Goal: Transaction & Acquisition: Purchase product/service

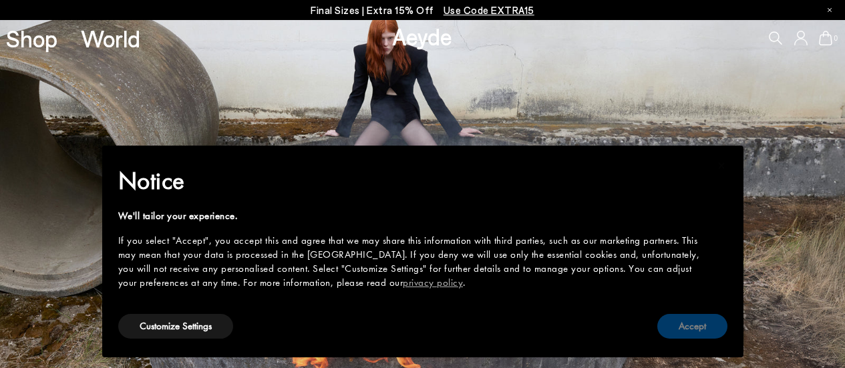
click at [689, 321] on button "Accept" at bounding box center [692, 326] width 70 height 25
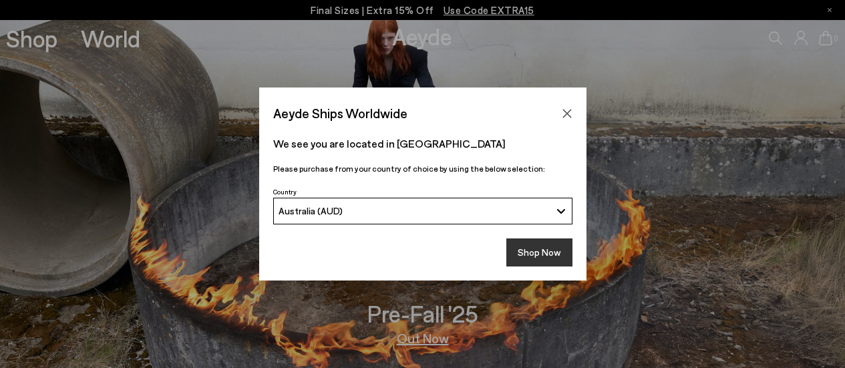
click at [542, 258] on button "Shop Now" at bounding box center [539, 252] width 66 height 28
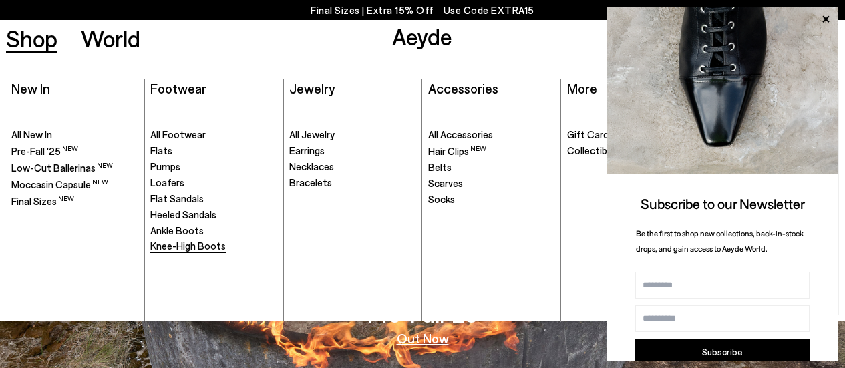
click at [174, 240] on link "Knee-High Boots" at bounding box center [213, 246] width 126 height 13
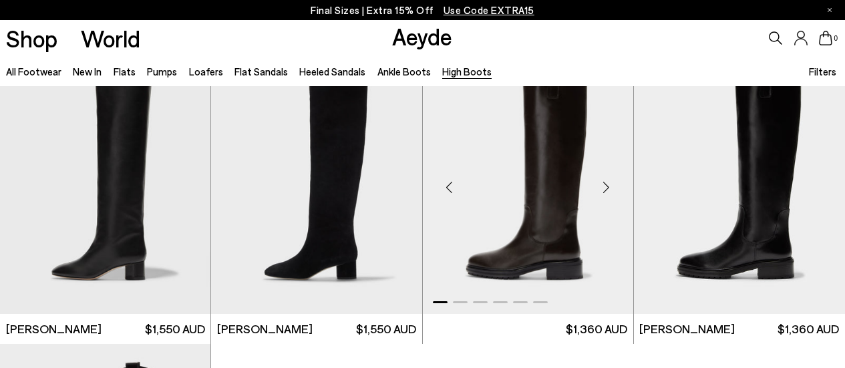
scroll to position [319, 0]
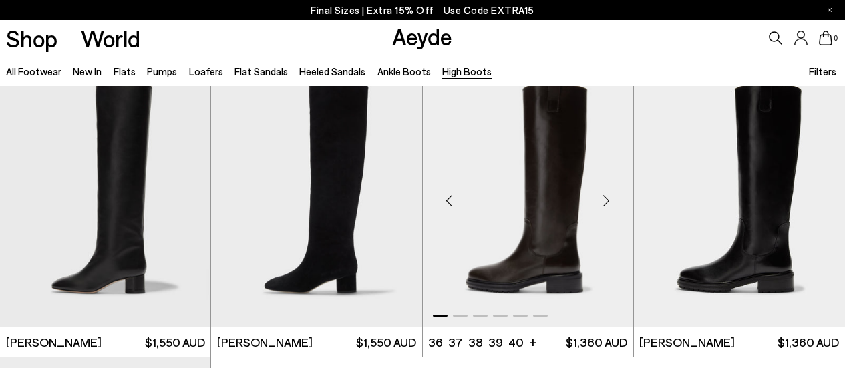
click at [525, 269] on img "1 / 6" at bounding box center [528, 195] width 210 height 265
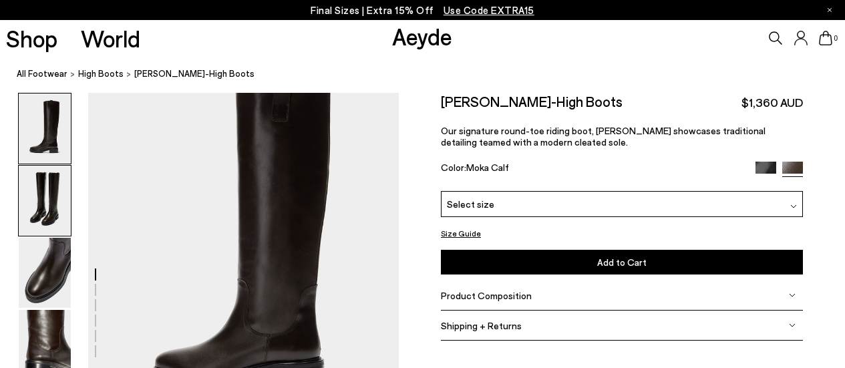
click at [35, 190] on img at bounding box center [45, 201] width 52 height 70
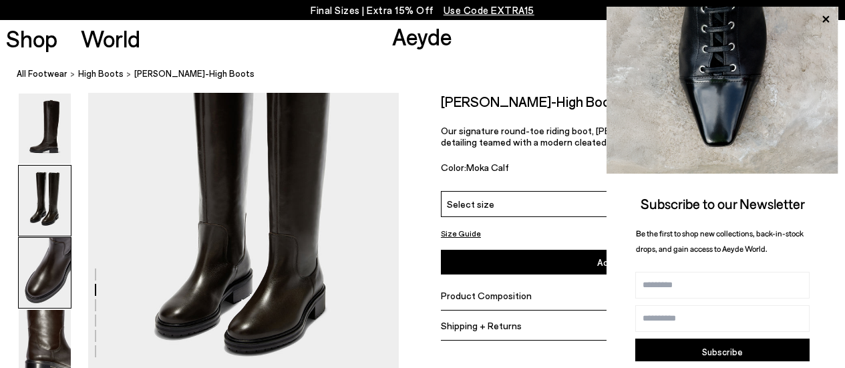
scroll to position [375, 0]
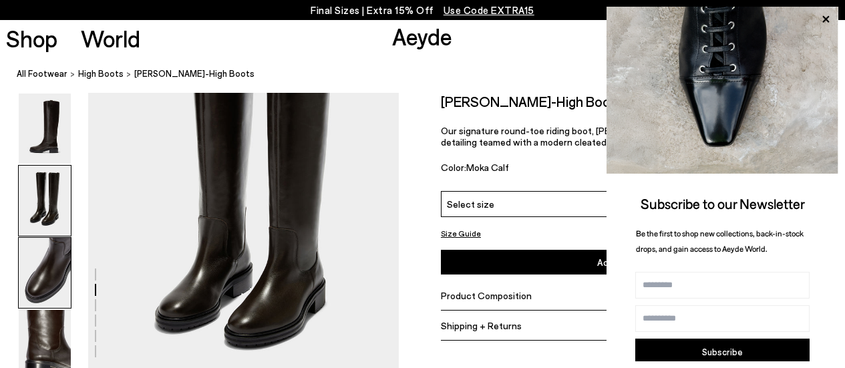
click at [38, 279] on img at bounding box center [45, 273] width 52 height 70
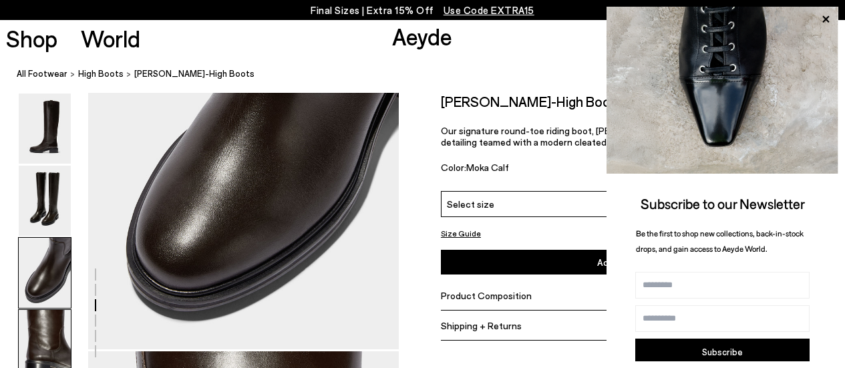
click at [37, 328] on img at bounding box center [45, 345] width 52 height 70
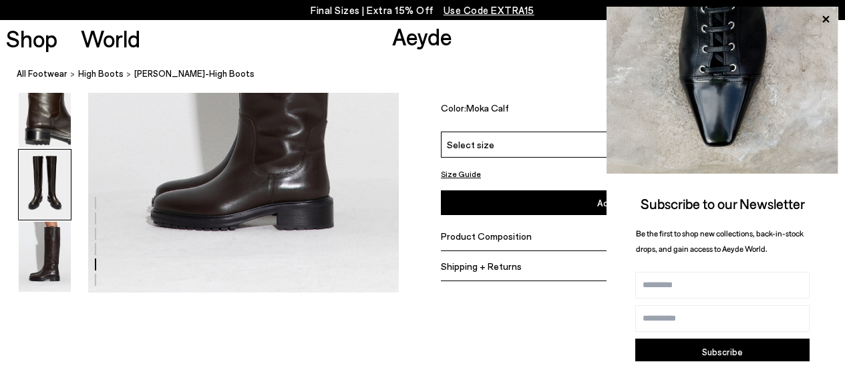
scroll to position [1851, 0]
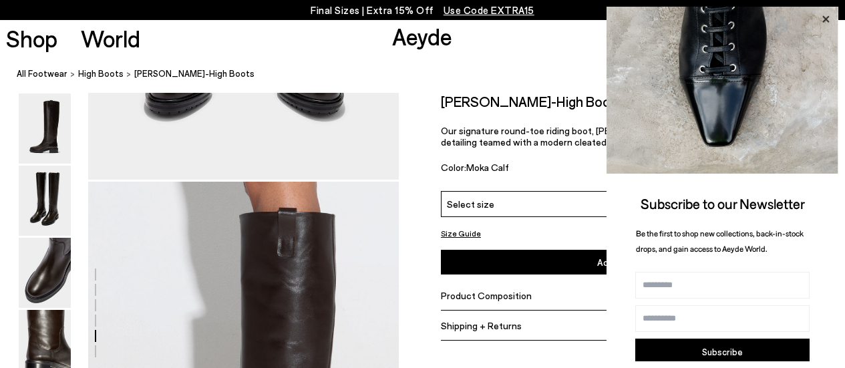
click at [827, 16] on icon at bounding box center [825, 19] width 17 height 17
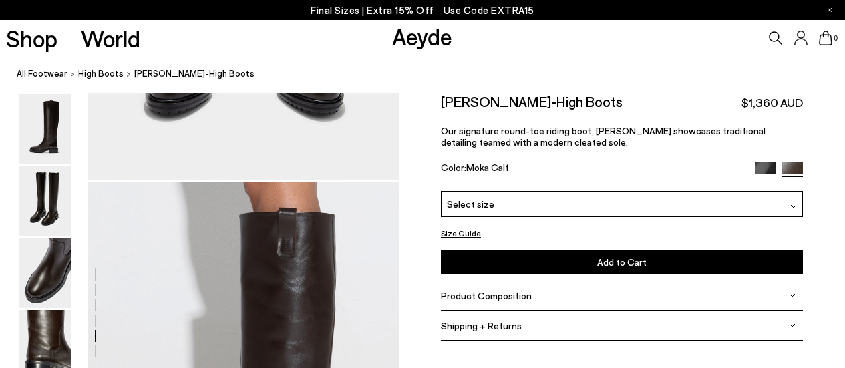
click at [669, 210] on div "Select size" at bounding box center [622, 204] width 362 height 26
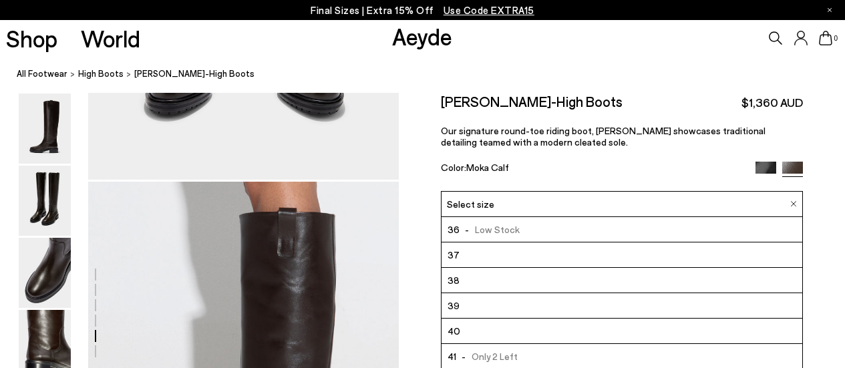
click at [598, 279] on li "38" at bounding box center [621, 280] width 361 height 25
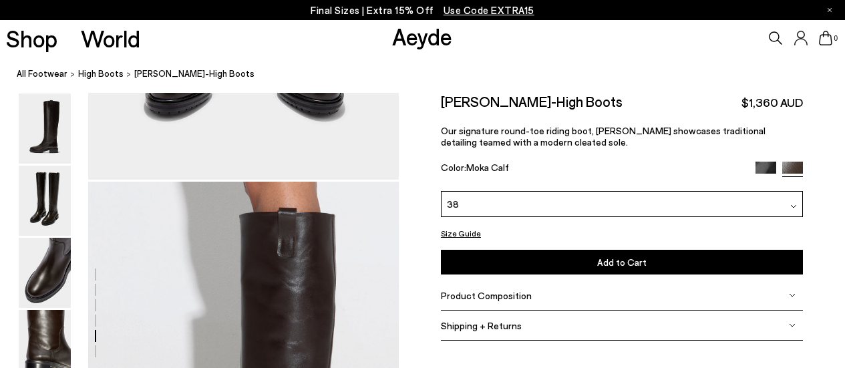
click at [466, 228] on button "Size Guide" at bounding box center [461, 233] width 40 height 17
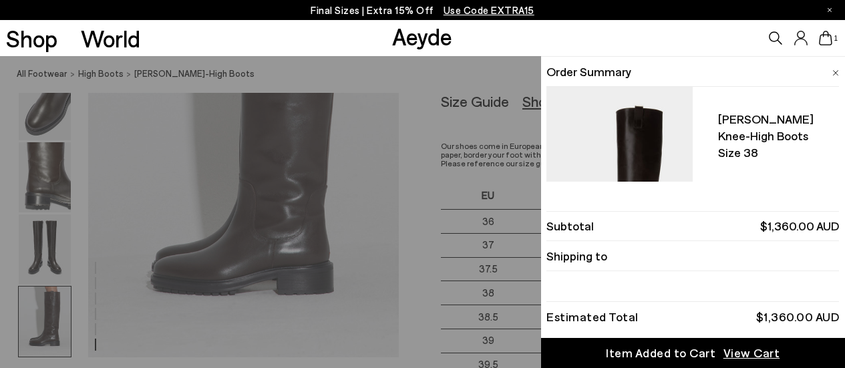
scroll to position [2089, 0]
click at [834, 71] on img at bounding box center [835, 73] width 7 height 6
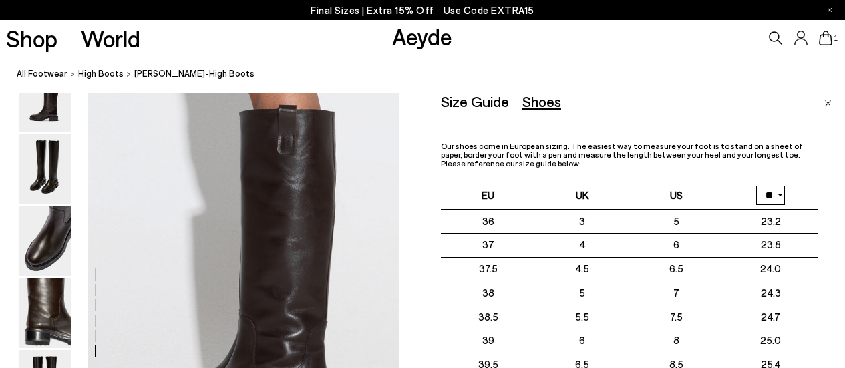
scroll to position [1952, 0]
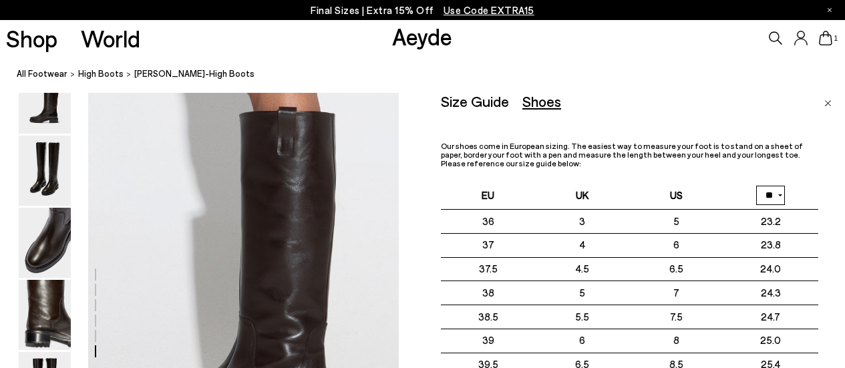
click at [827, 100] on link "Close" at bounding box center [827, 101] width 7 height 16
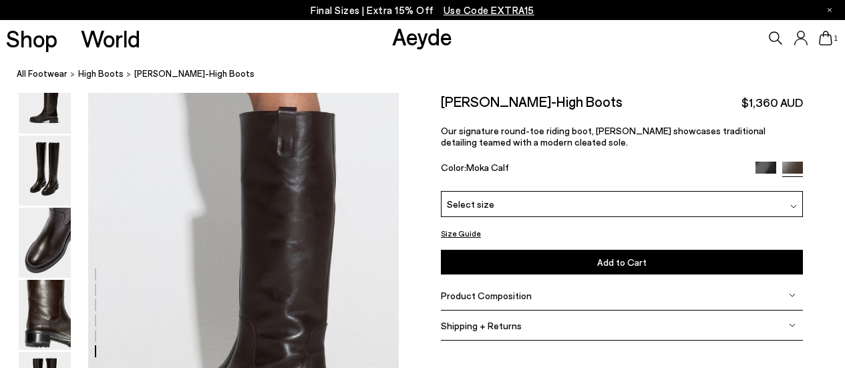
click at [557, 291] on div "Product Composition" at bounding box center [622, 296] width 362 height 30
